Goal: Information Seeking & Learning: Learn about a topic

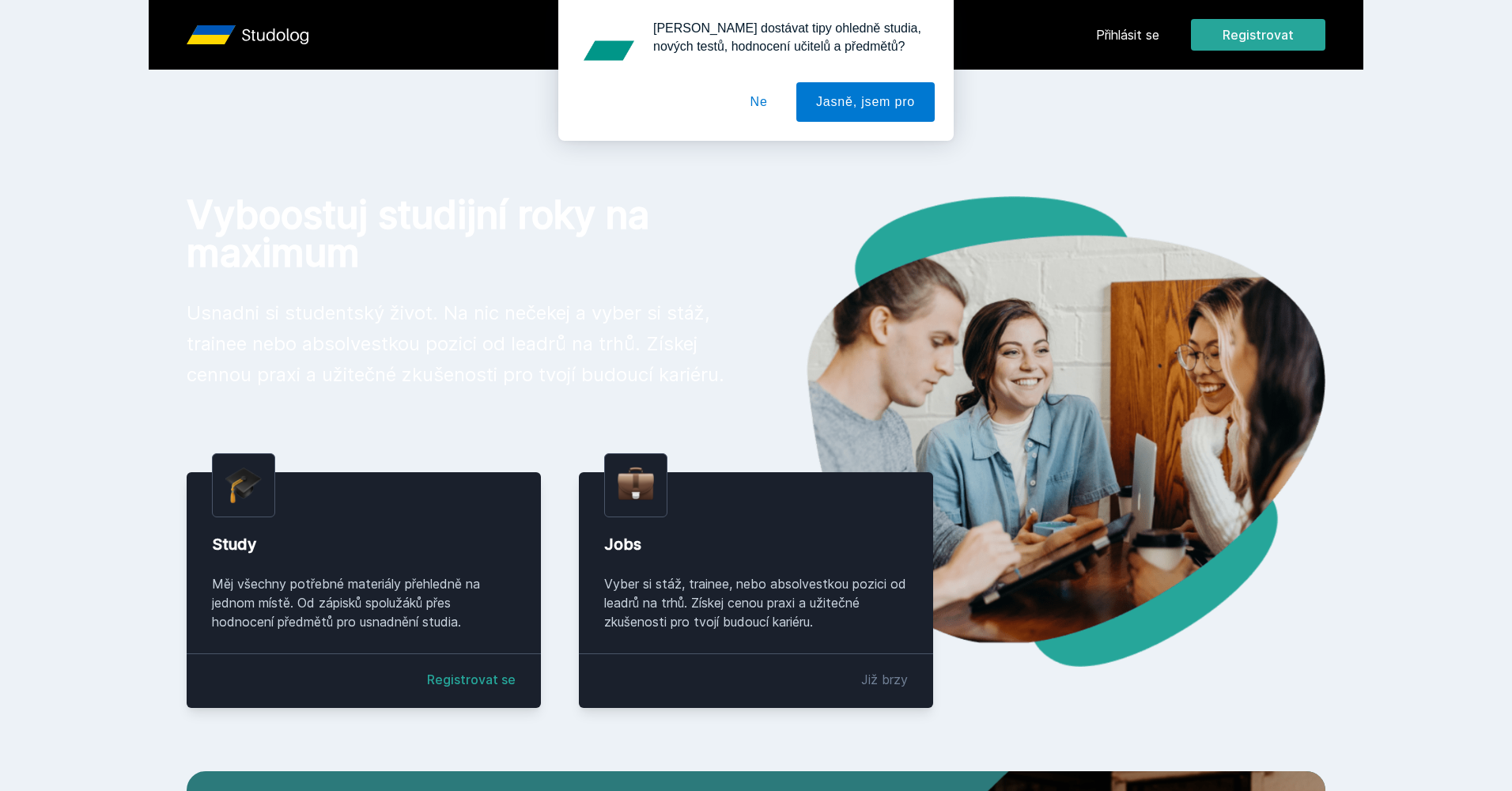
click at [749, 96] on button "Ne" at bounding box center [759, 101] width 57 height 39
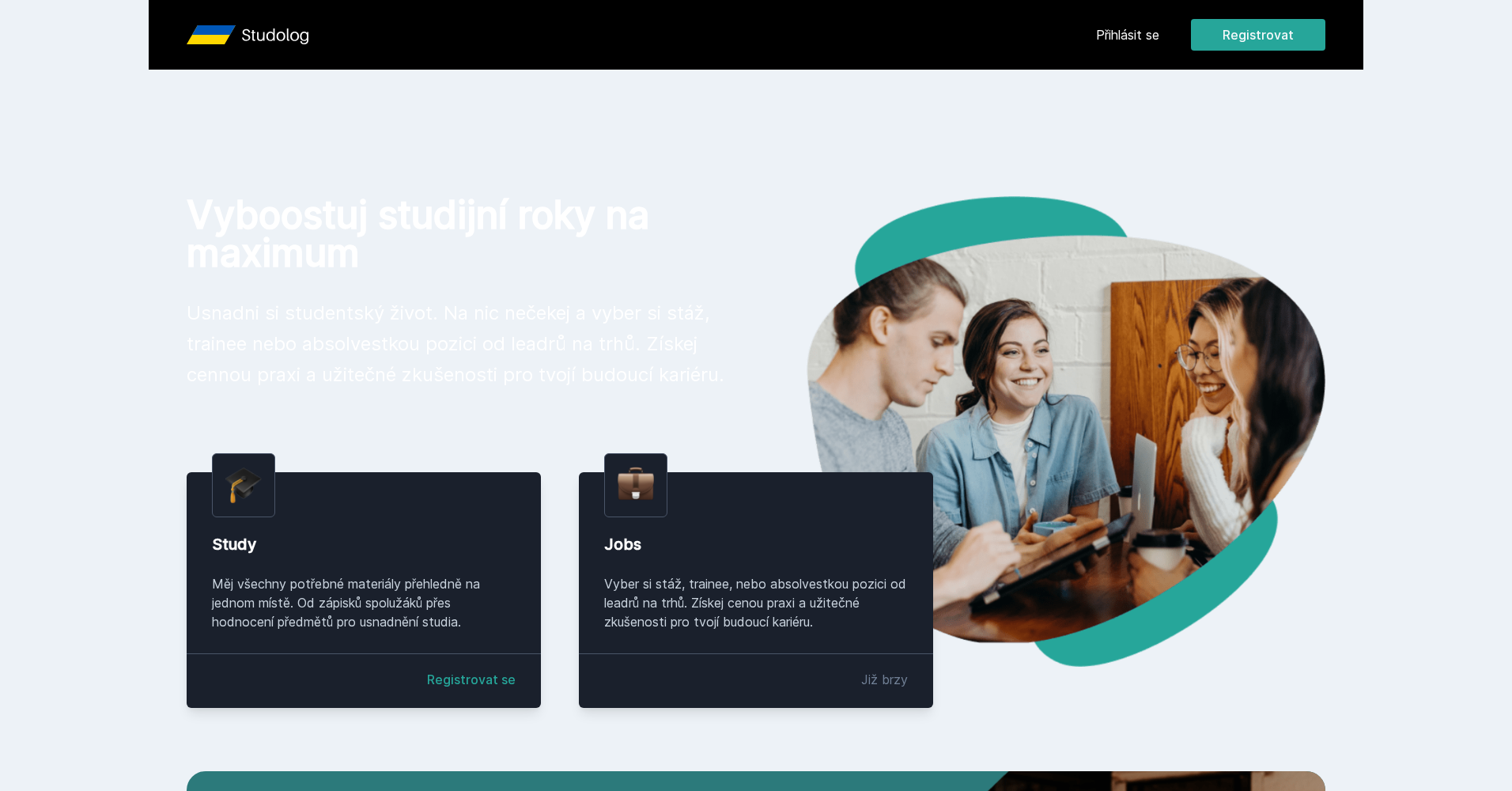
click at [1130, 33] on link "Přihlásit se" at bounding box center [1128, 35] width 64 height 19
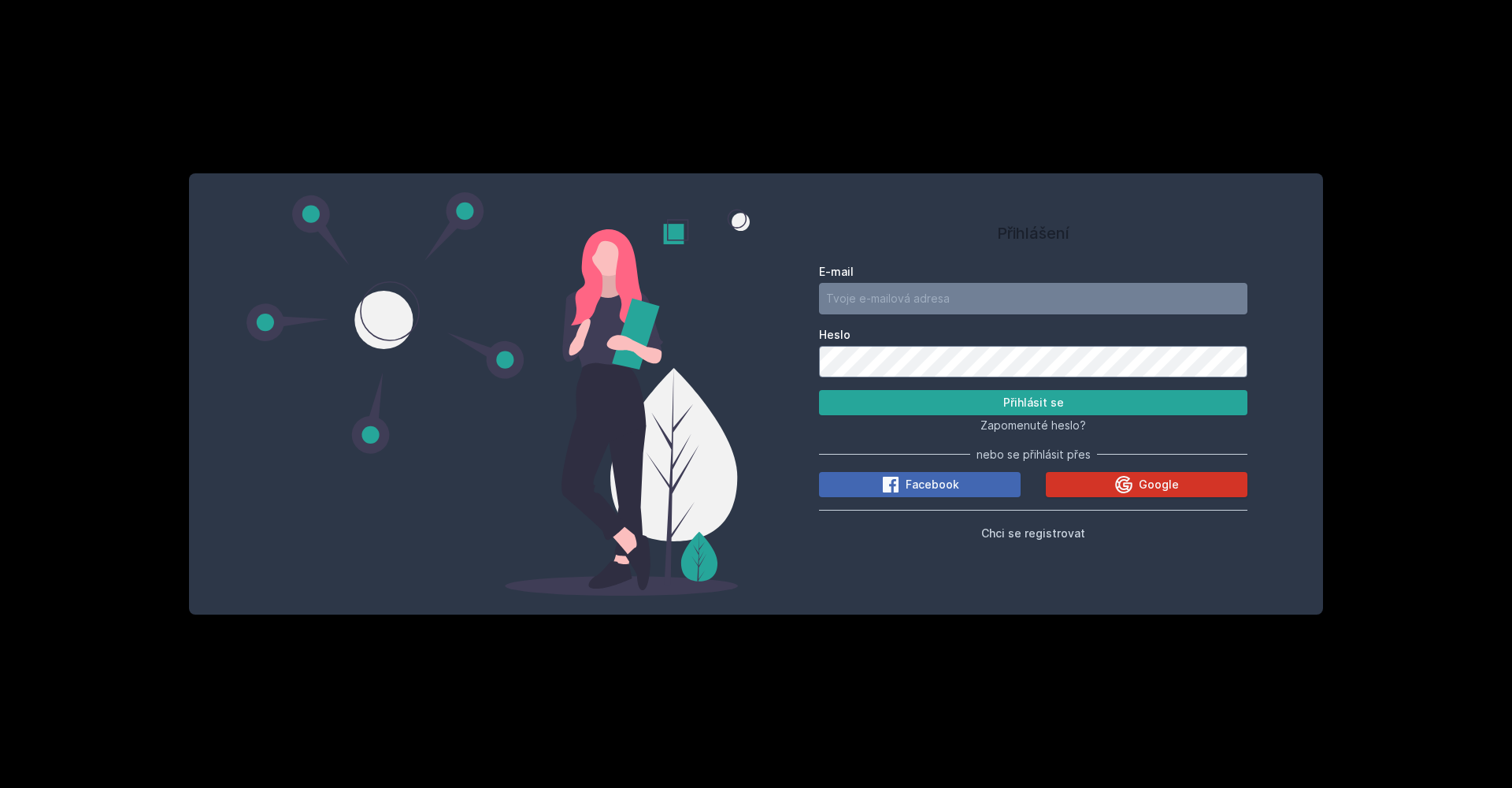
click at [1121, 487] on icon at bounding box center [1124, 483] width 17 height 17
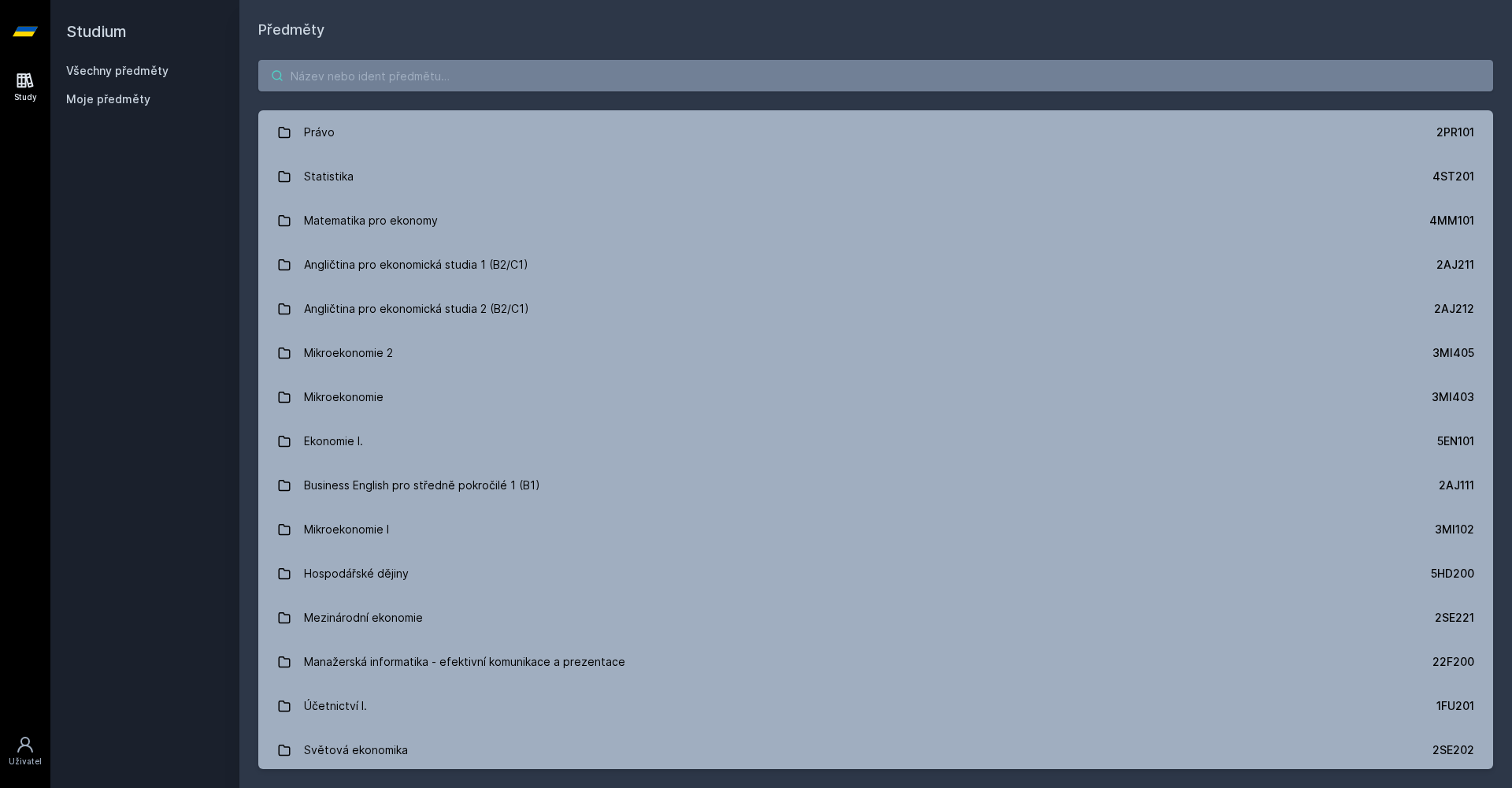
click at [527, 82] on input "search" at bounding box center [876, 75] width 1235 height 32
paste input "4IT415"
type input "4IT415"
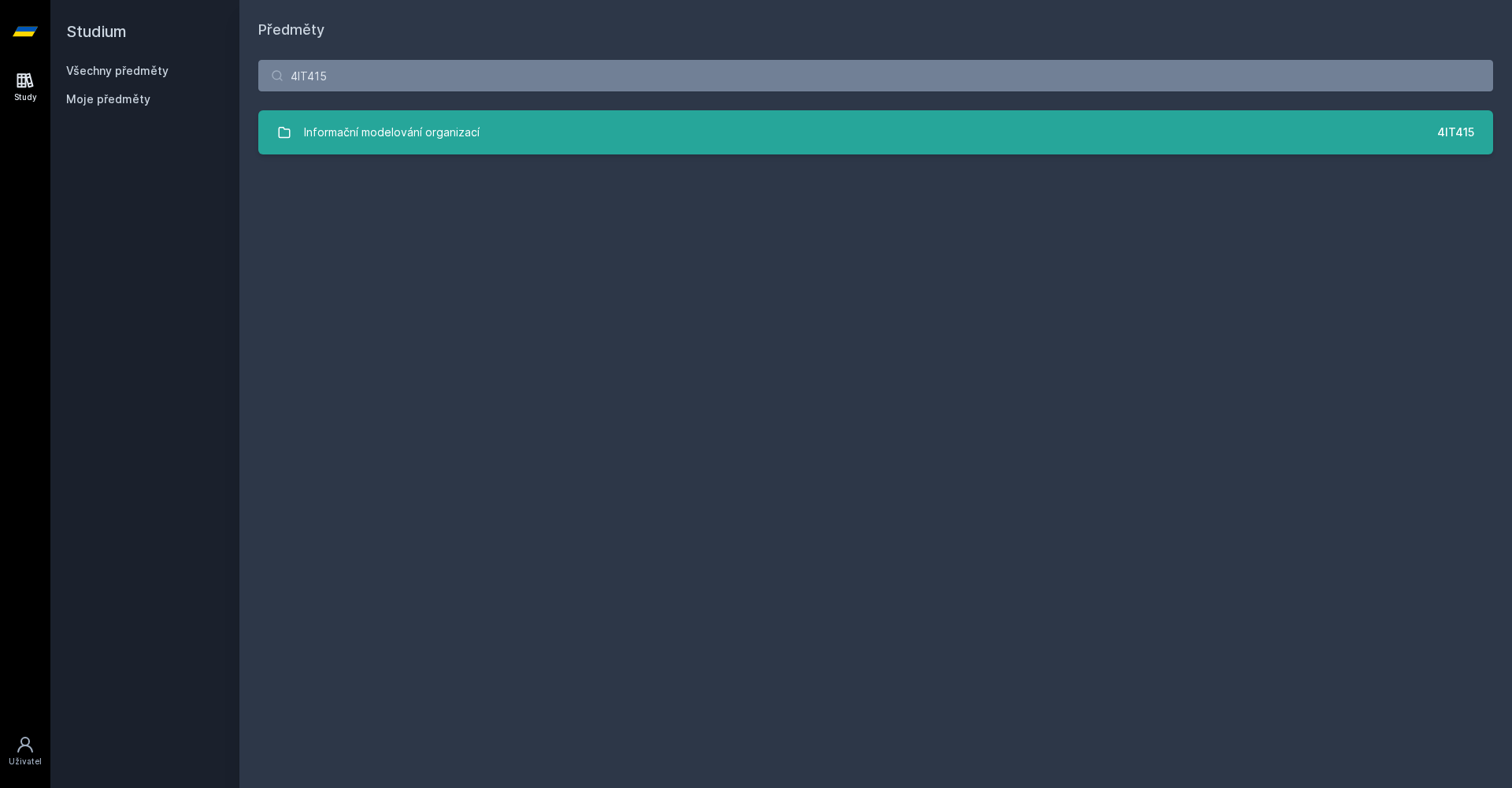
click at [435, 139] on div "Informační modelování organizací" at bounding box center [392, 132] width 176 height 32
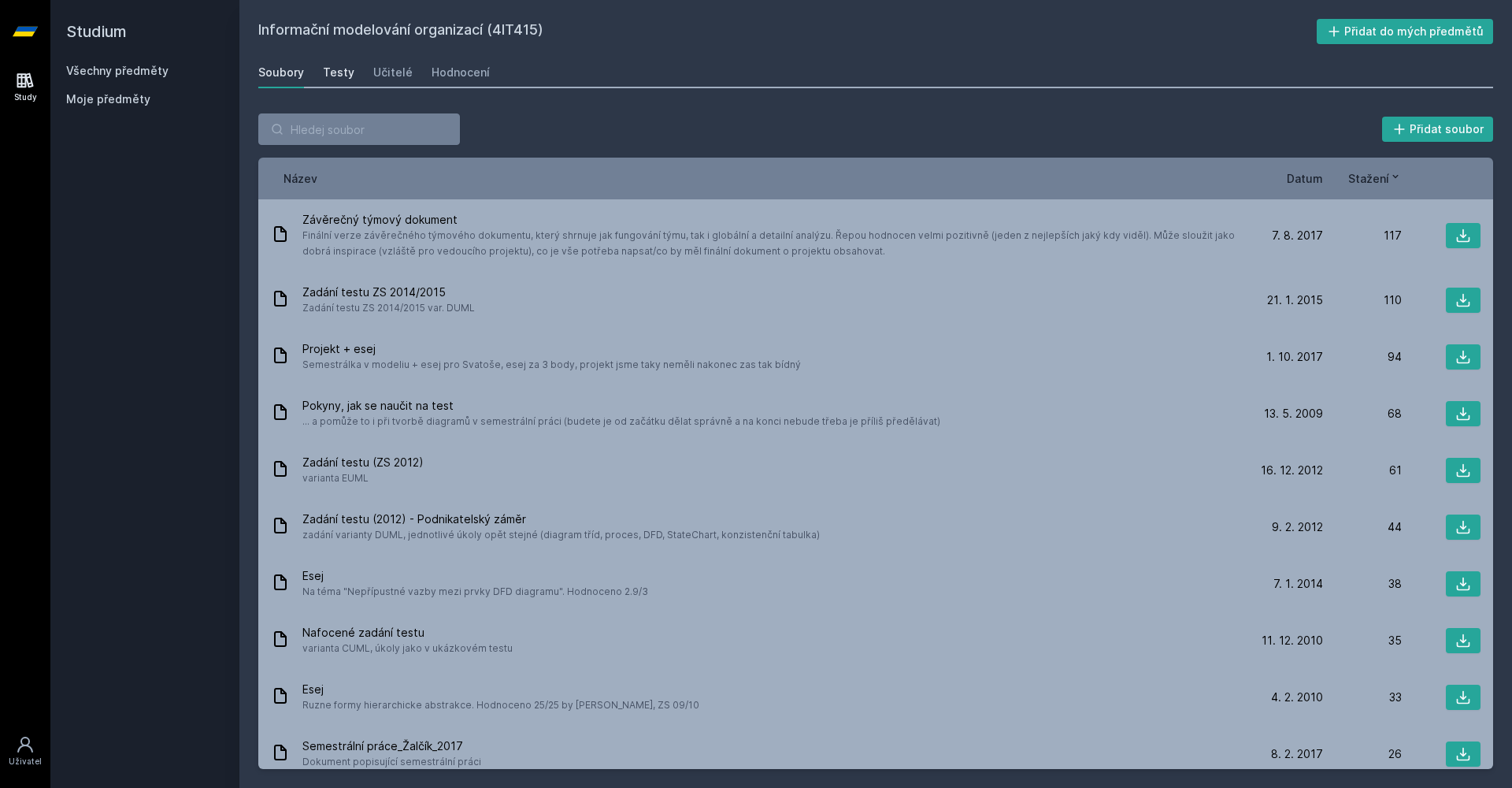
click at [341, 76] on div "Testy" at bounding box center [339, 72] width 32 height 15
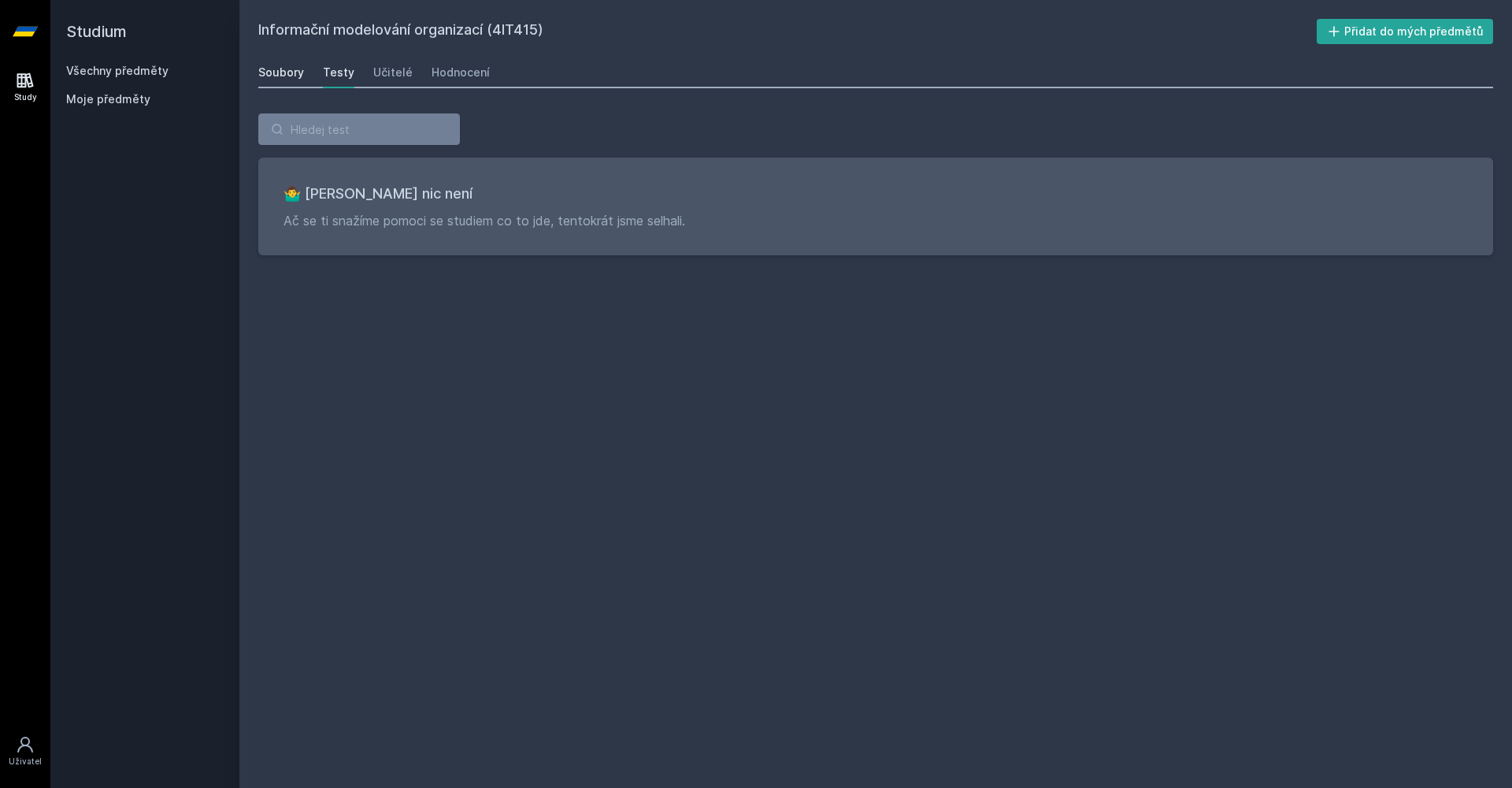
click at [292, 81] on link "Soubory" at bounding box center [281, 72] width 45 height 32
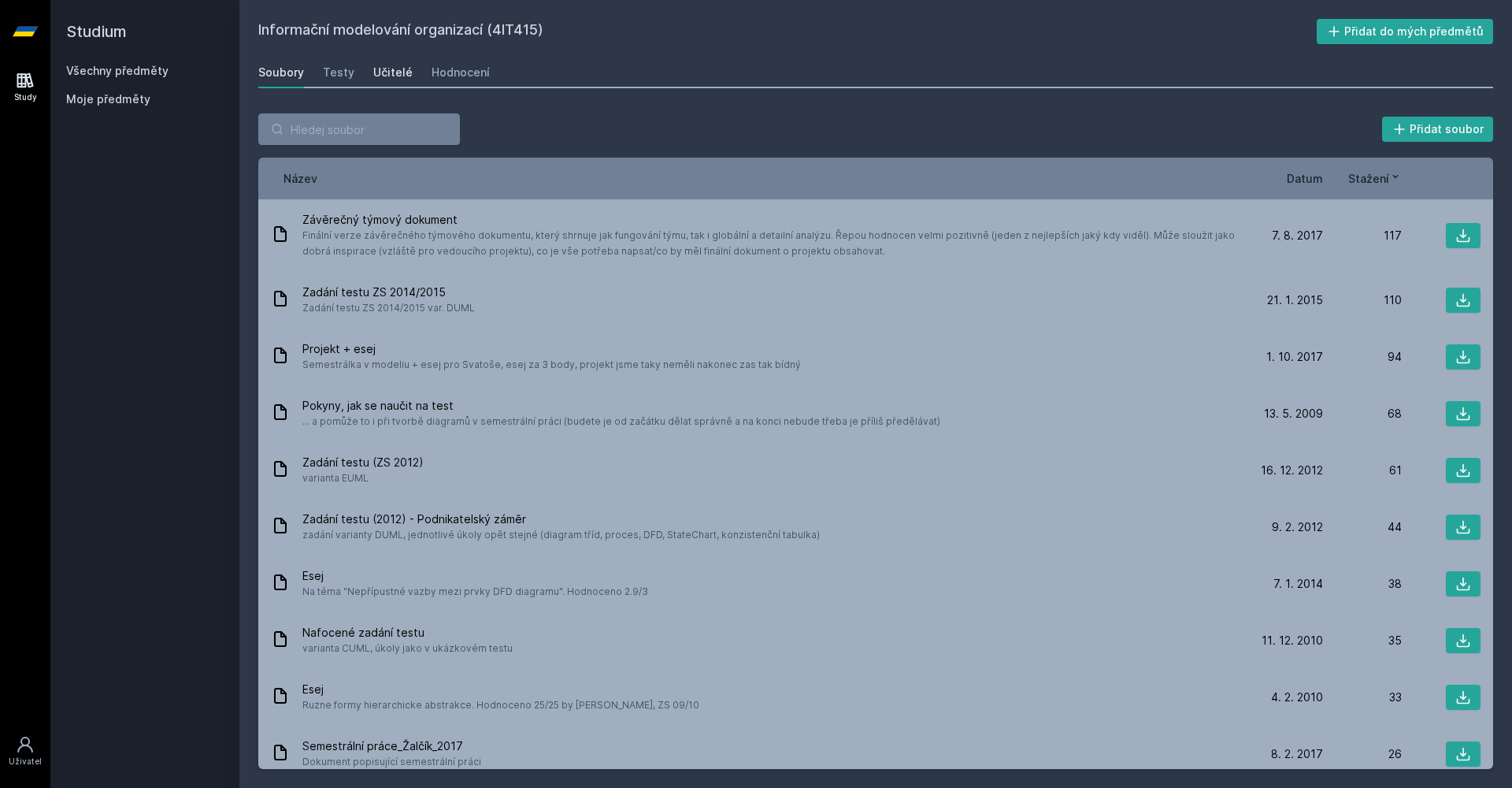
click at [379, 73] on div "Učitelé" at bounding box center [392, 72] width 39 height 15
